Goal: Navigation & Orientation: Find specific page/section

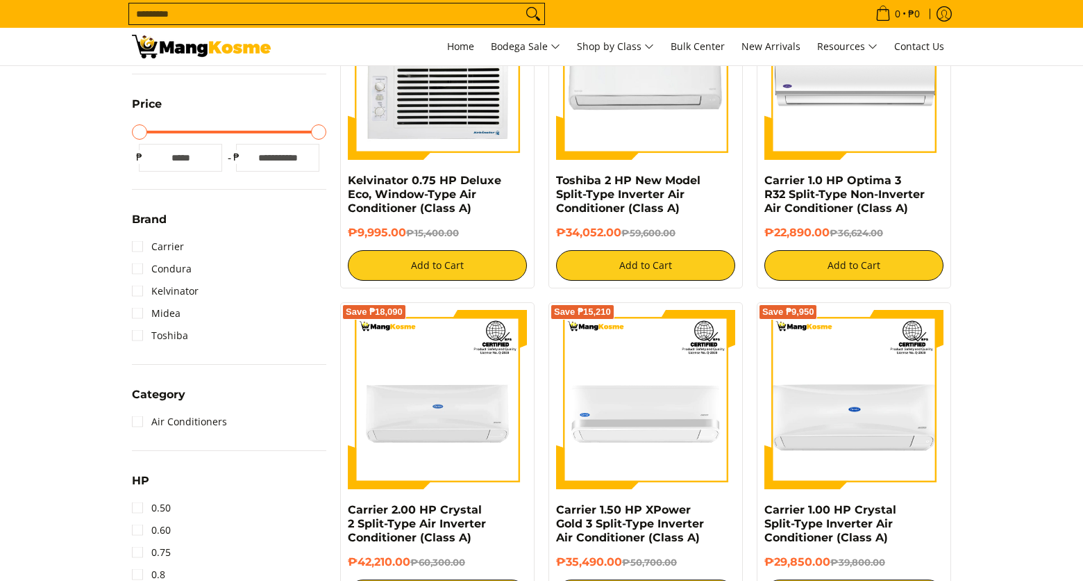
scroll to position [491, 0]
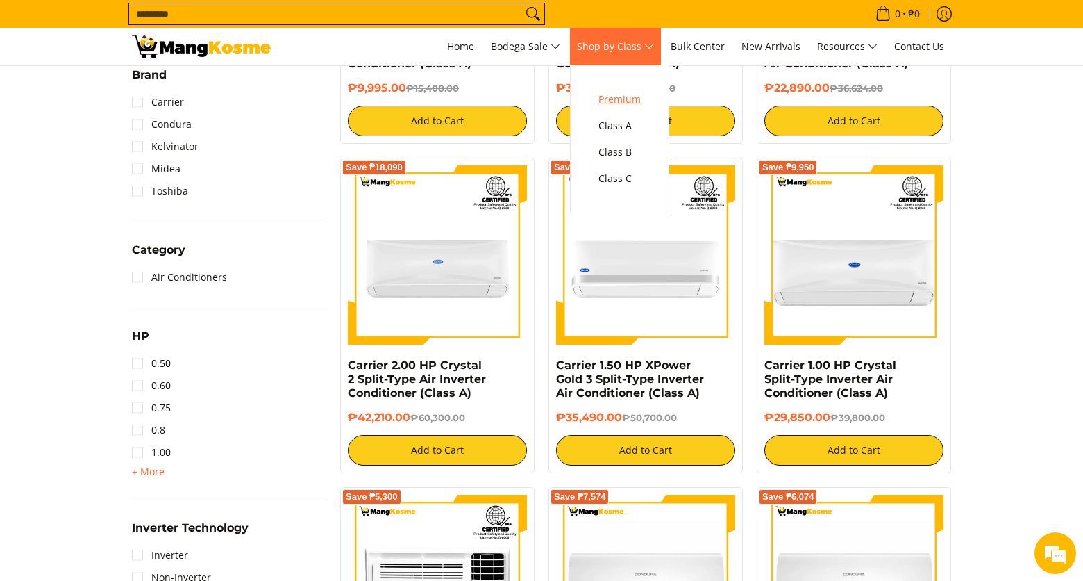
click at [636, 98] on span "Premium" at bounding box center [620, 99] width 42 height 17
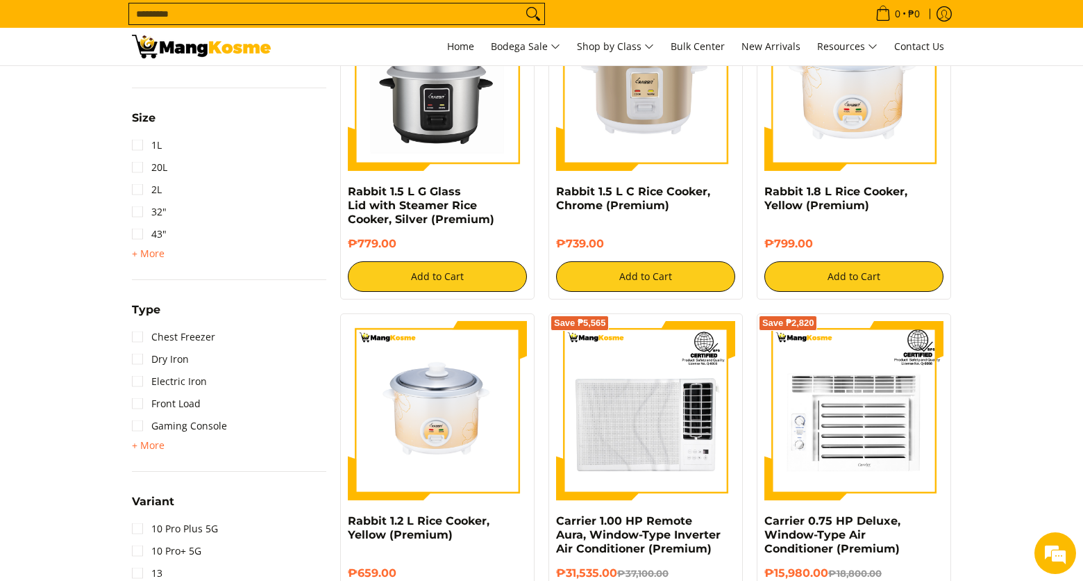
scroll to position [2141, 0]
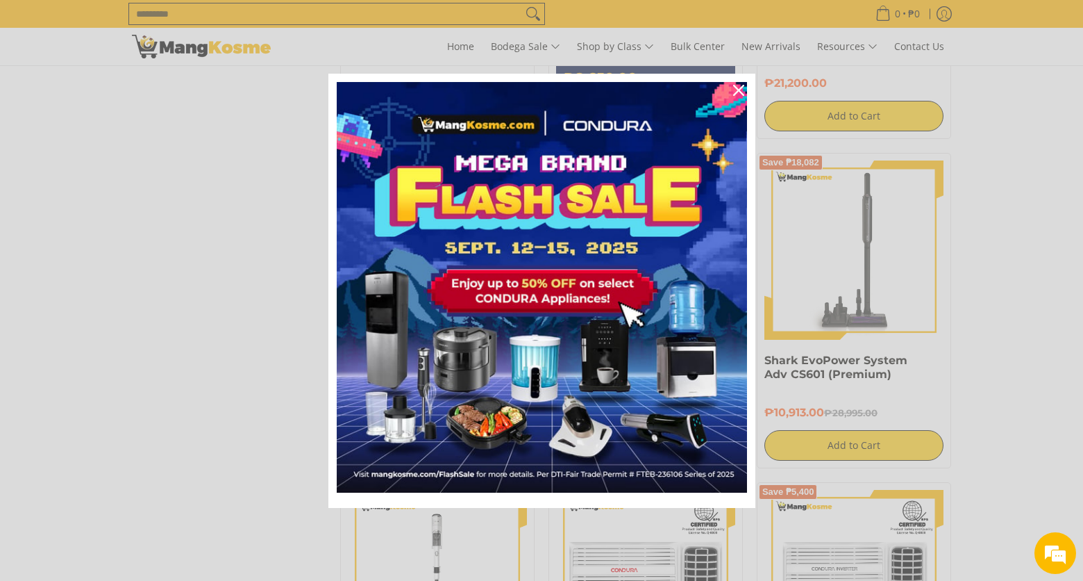
click at [742, 86] on icon "close icon" at bounding box center [738, 90] width 11 height 11
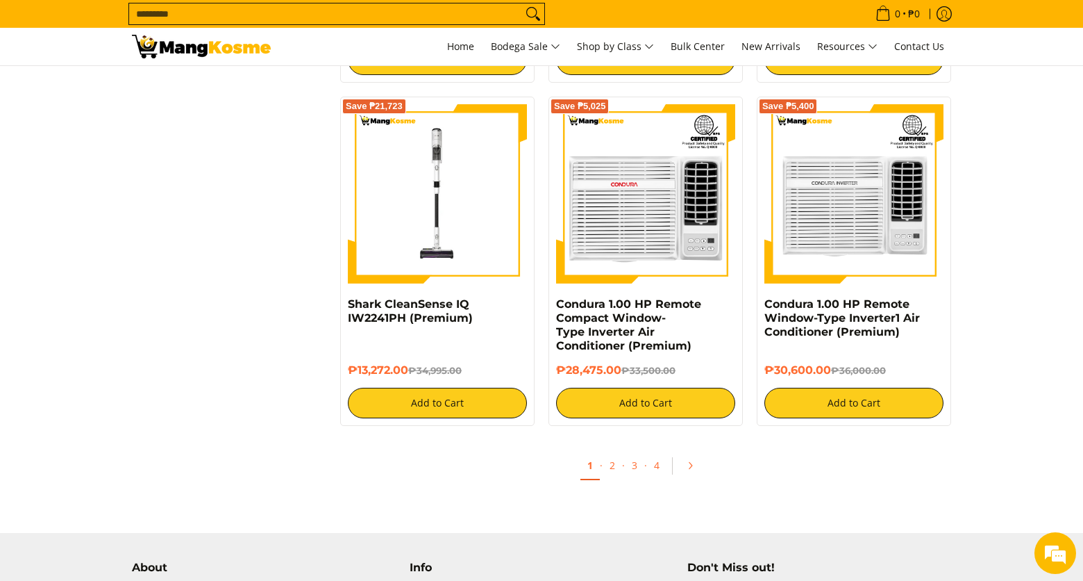
scroll to position [2533, 0]
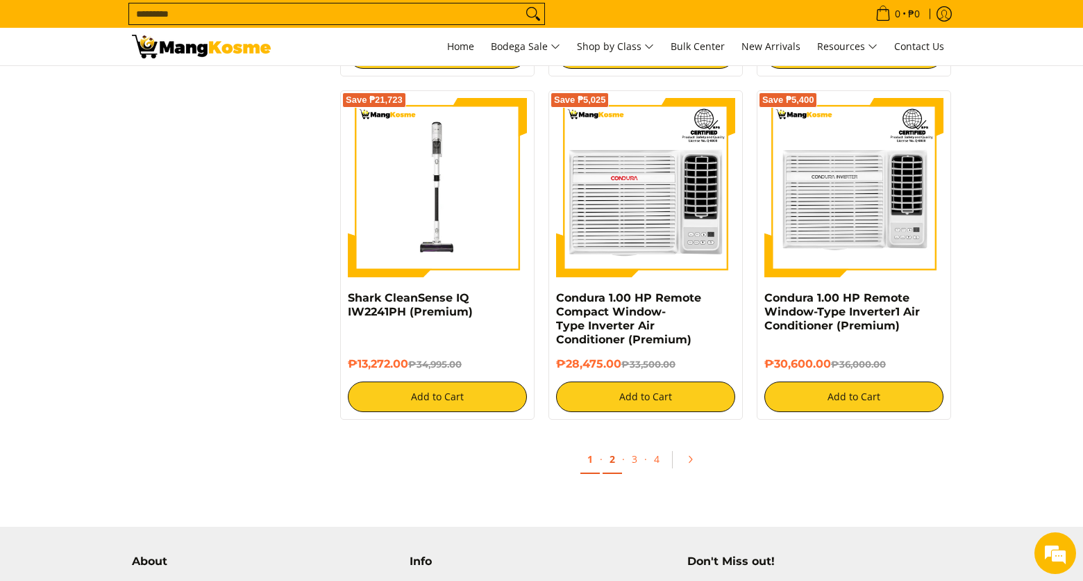
click at [615, 466] on link "2" at bounding box center [612, 459] width 19 height 28
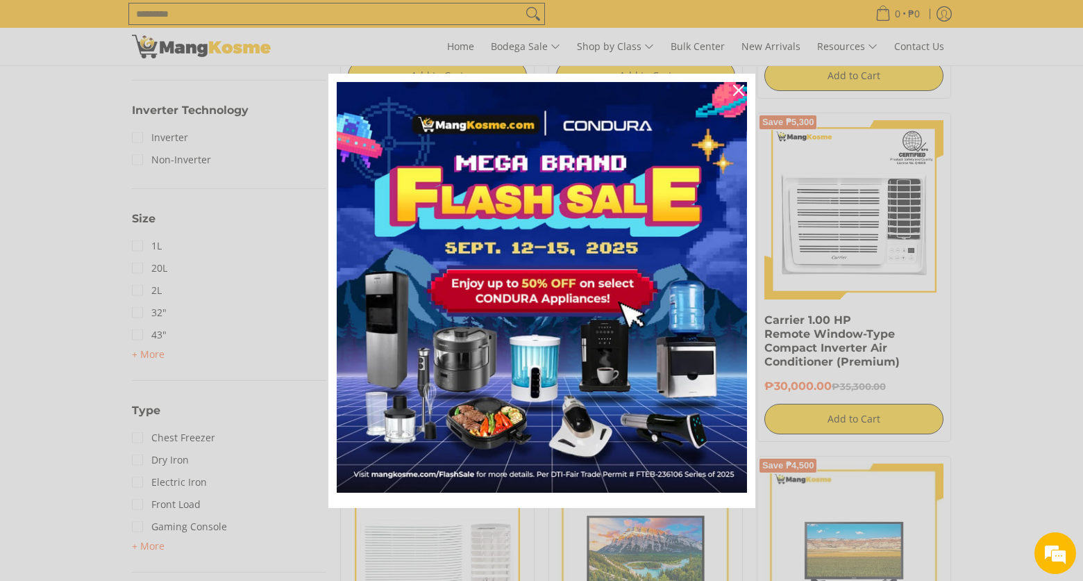
scroll to position [1230, 0]
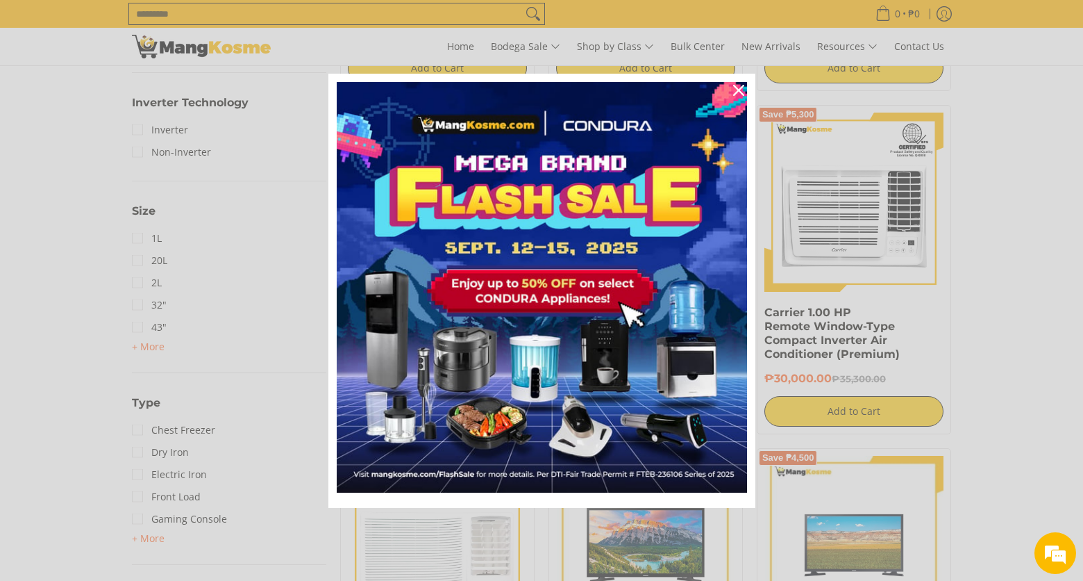
click at [740, 94] on icon "close icon" at bounding box center [738, 90] width 11 height 11
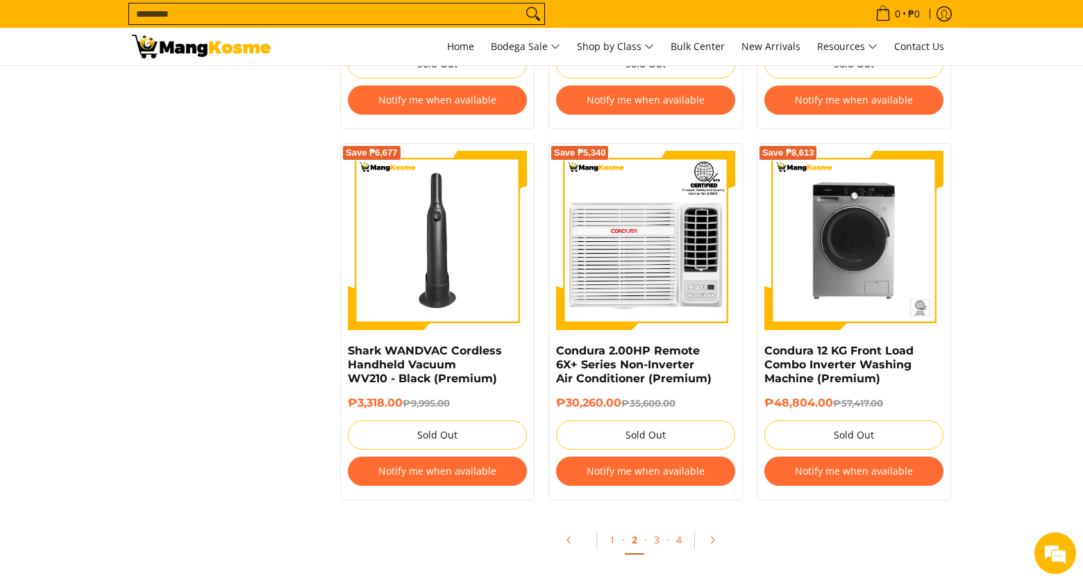
scroll to position [2621, 0]
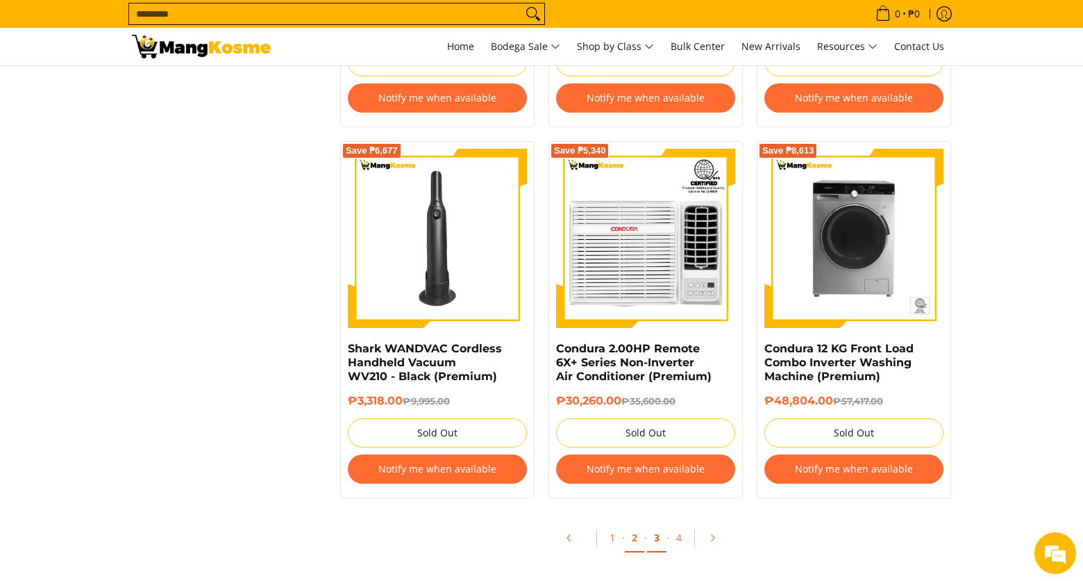
click at [654, 540] on link "3" at bounding box center [656, 538] width 19 height 28
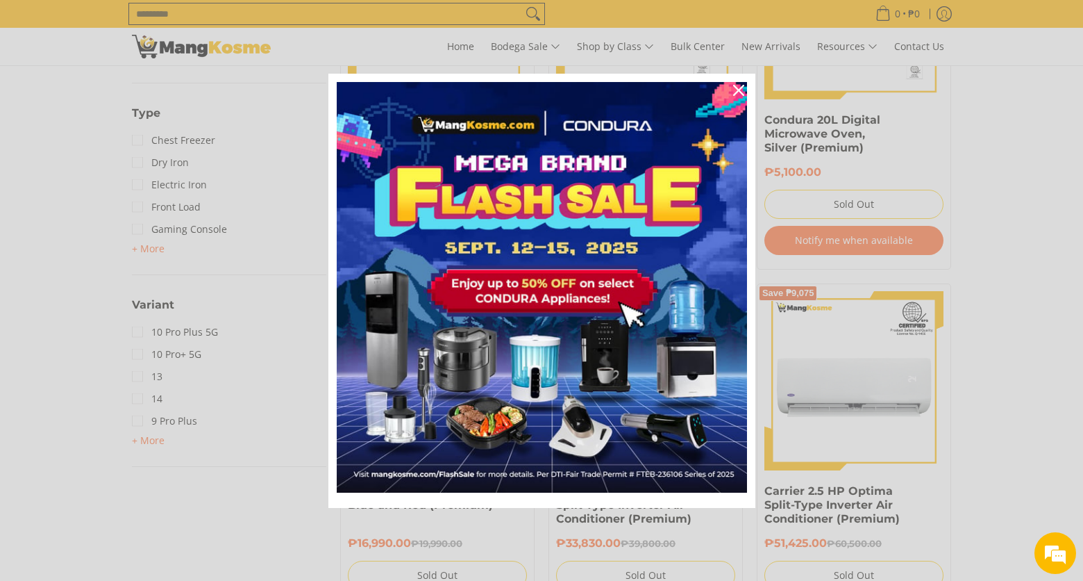
scroll to position [1533, 0]
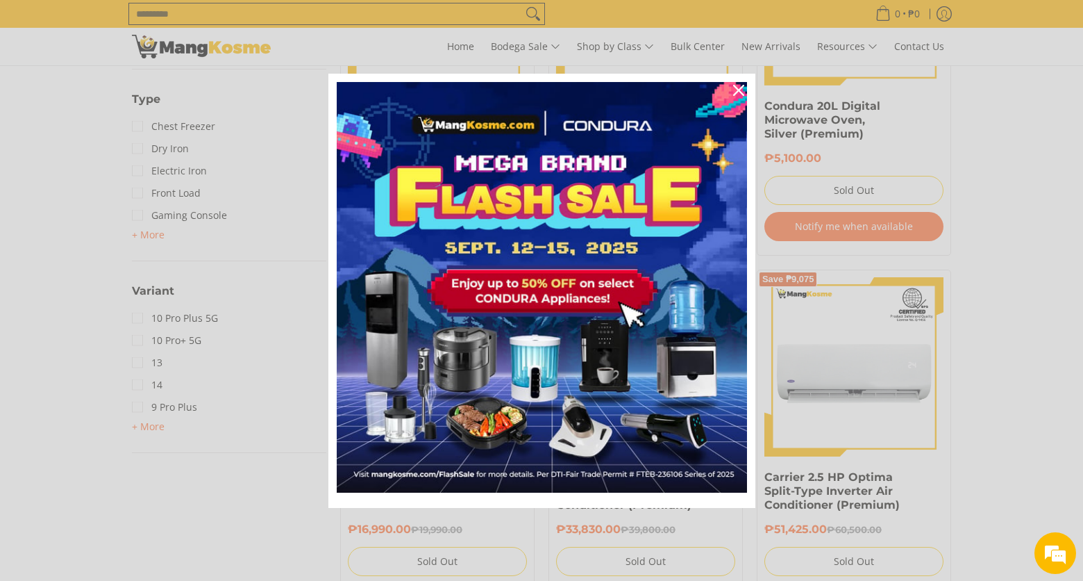
click at [740, 83] on div "Close" at bounding box center [739, 90] width 22 height 22
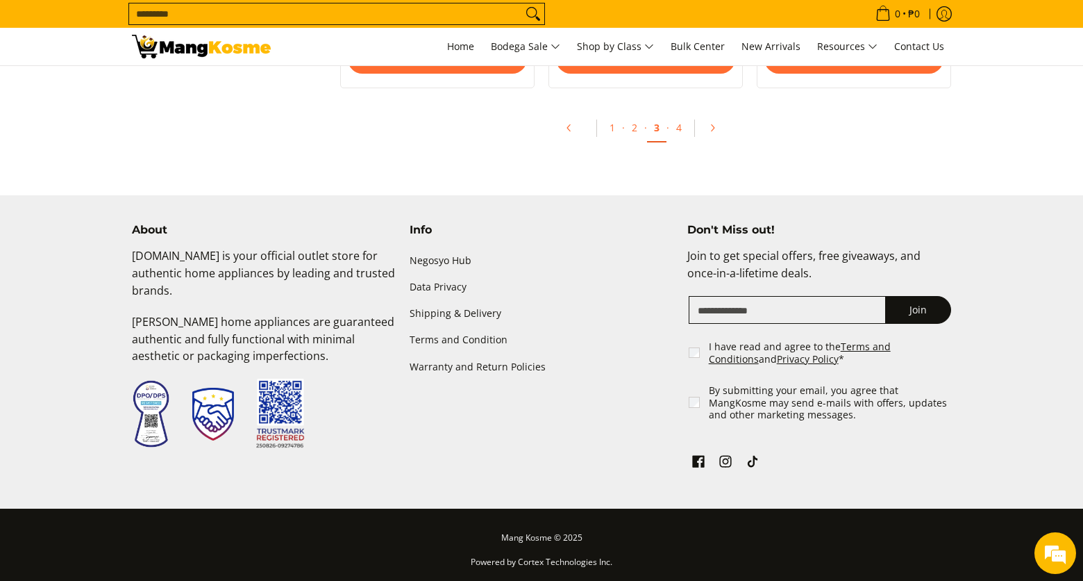
scroll to position [0, 0]
